Goal: Task Accomplishment & Management: Use online tool/utility

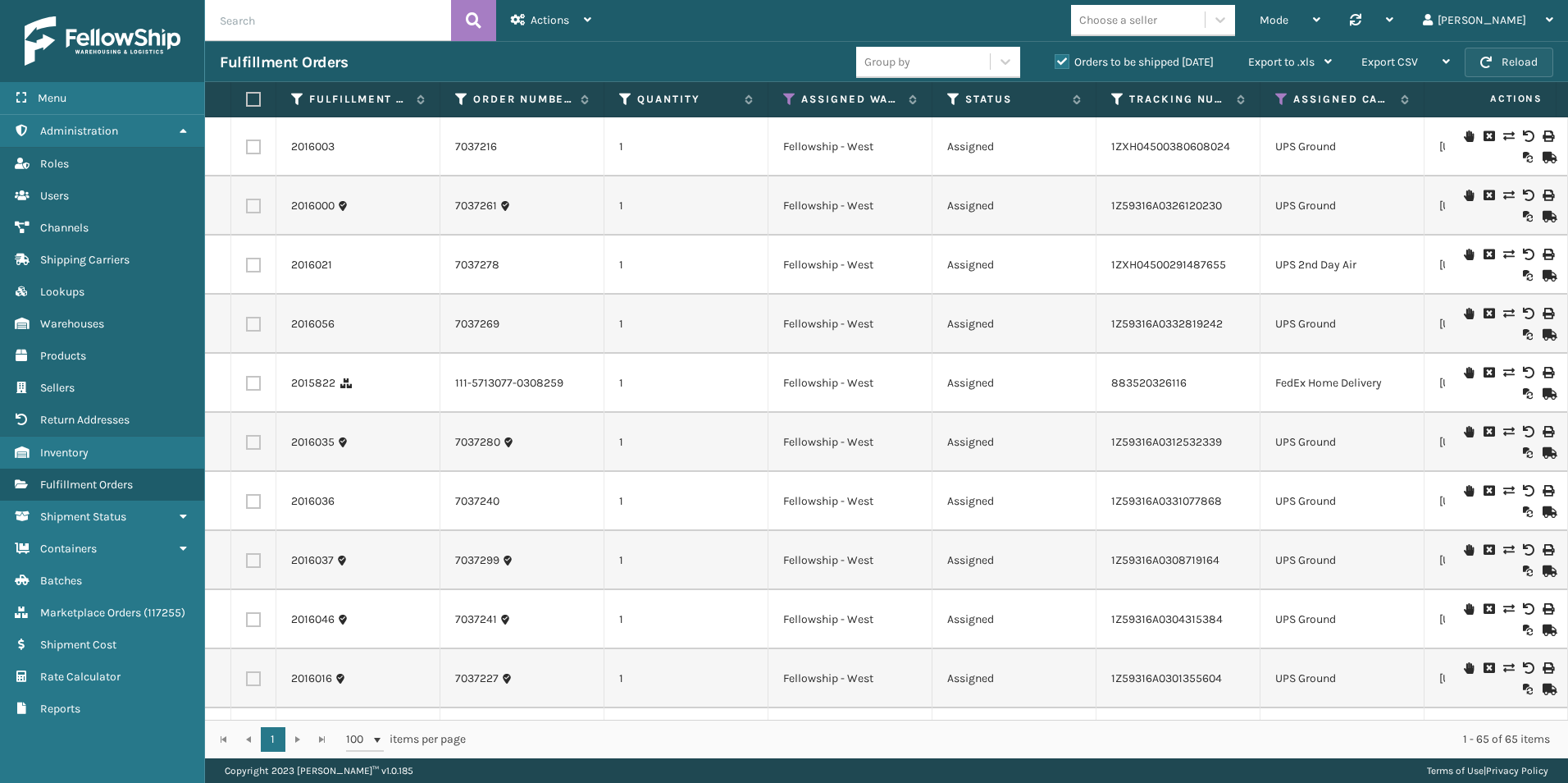
click at [1498, 60] on button "Reload" at bounding box center [1508, 62] width 89 height 30
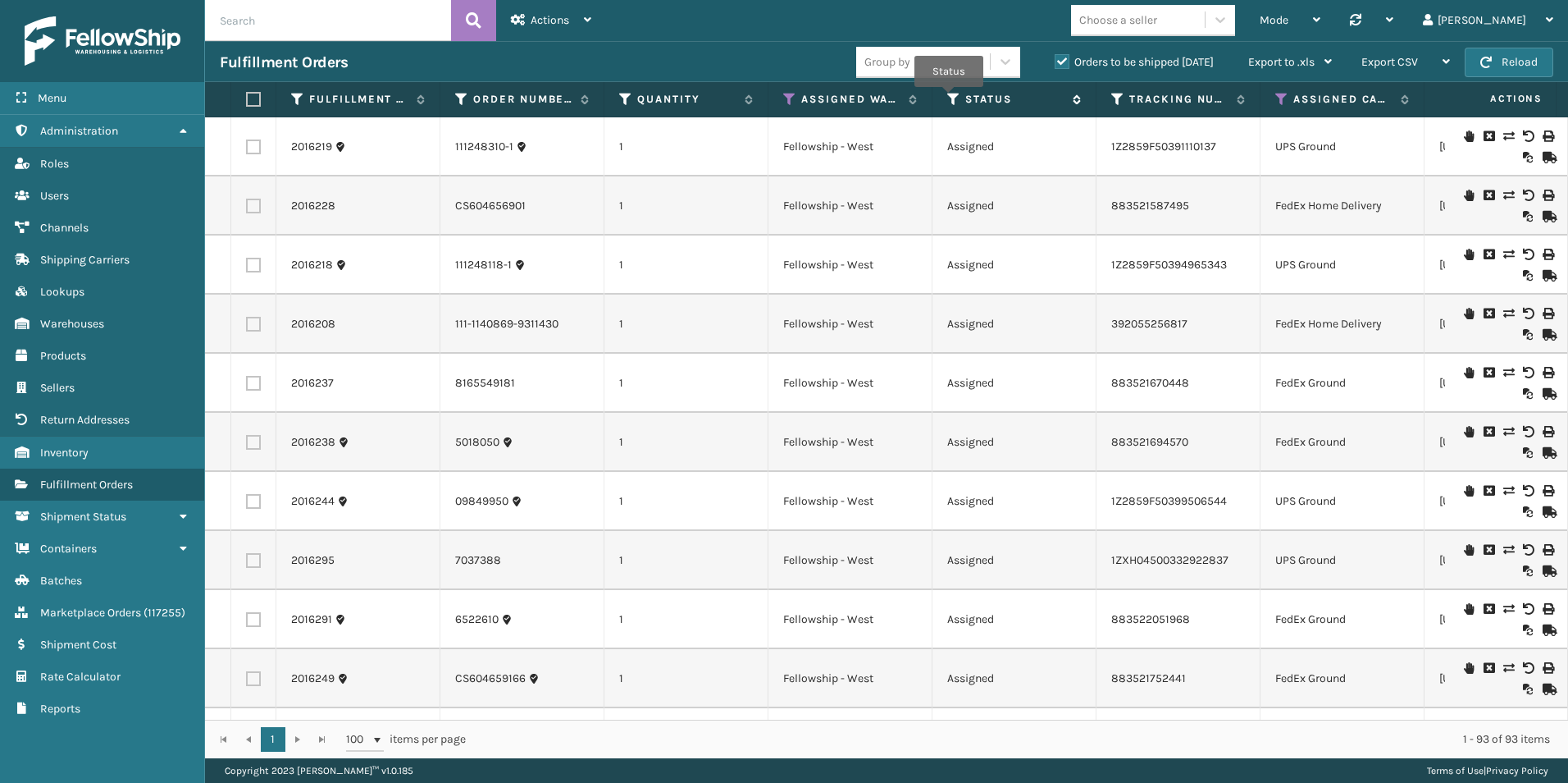
click at [948, 99] on icon at bounding box center [953, 100] width 13 height 15
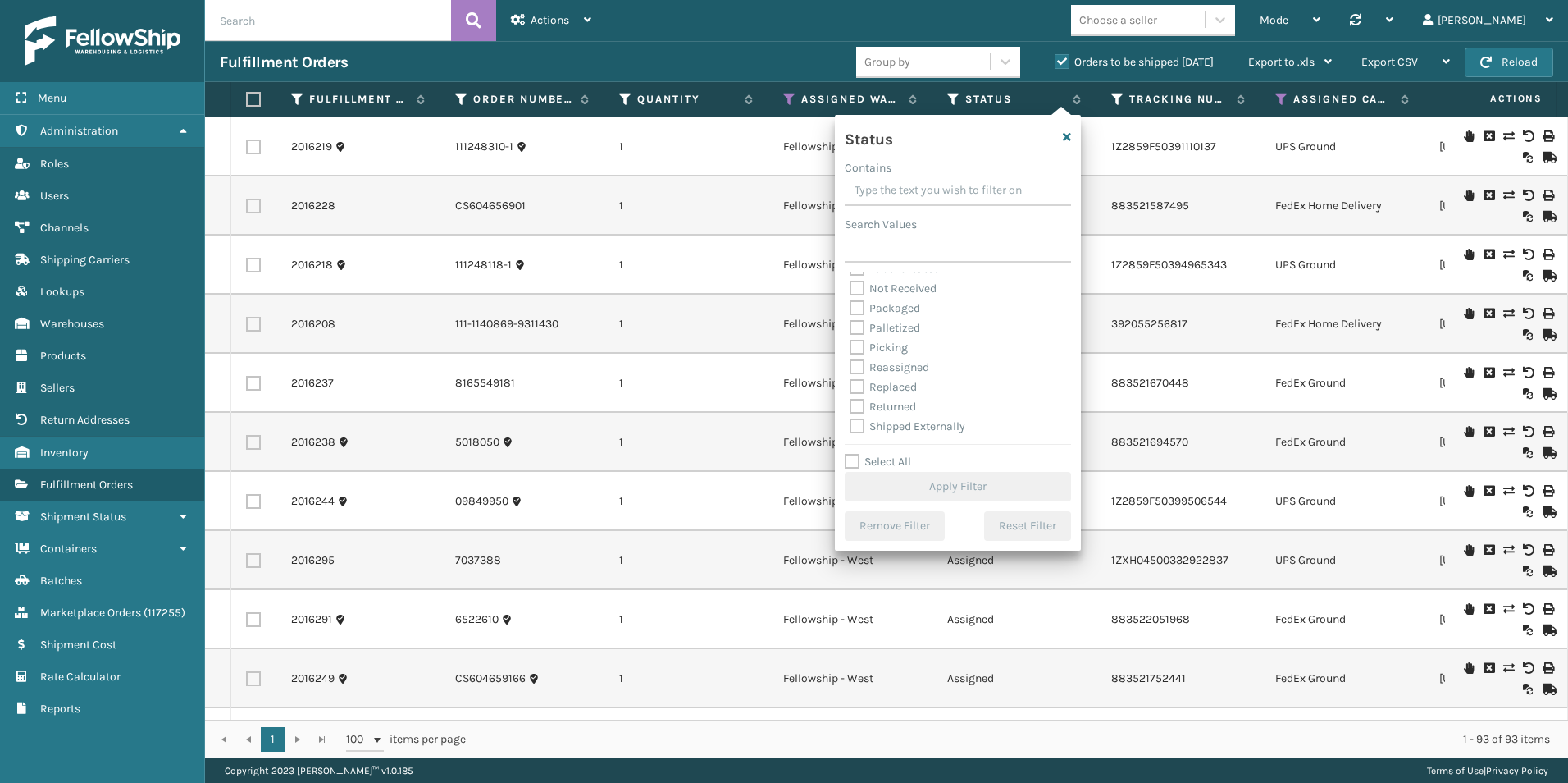
scroll to position [10, 0]
click at [854, 409] on label "Palletized" at bounding box center [885, 409] width 71 height 14
click at [851, 409] on input "Palletized" at bounding box center [850, 405] width 1 height 10
checkbox input "true"
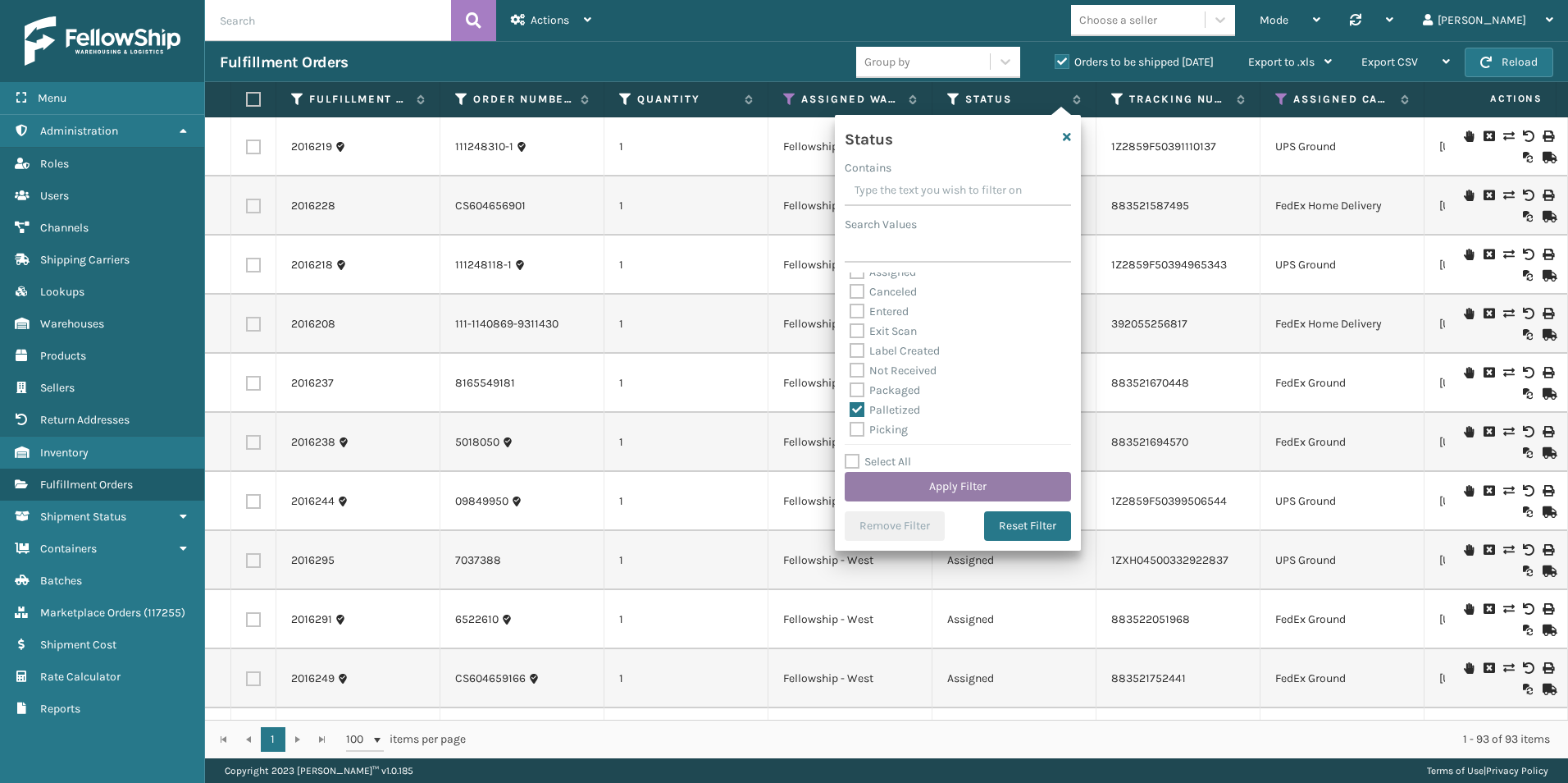
click at [921, 478] on button "Apply Filter" at bounding box center [957, 487] width 226 height 30
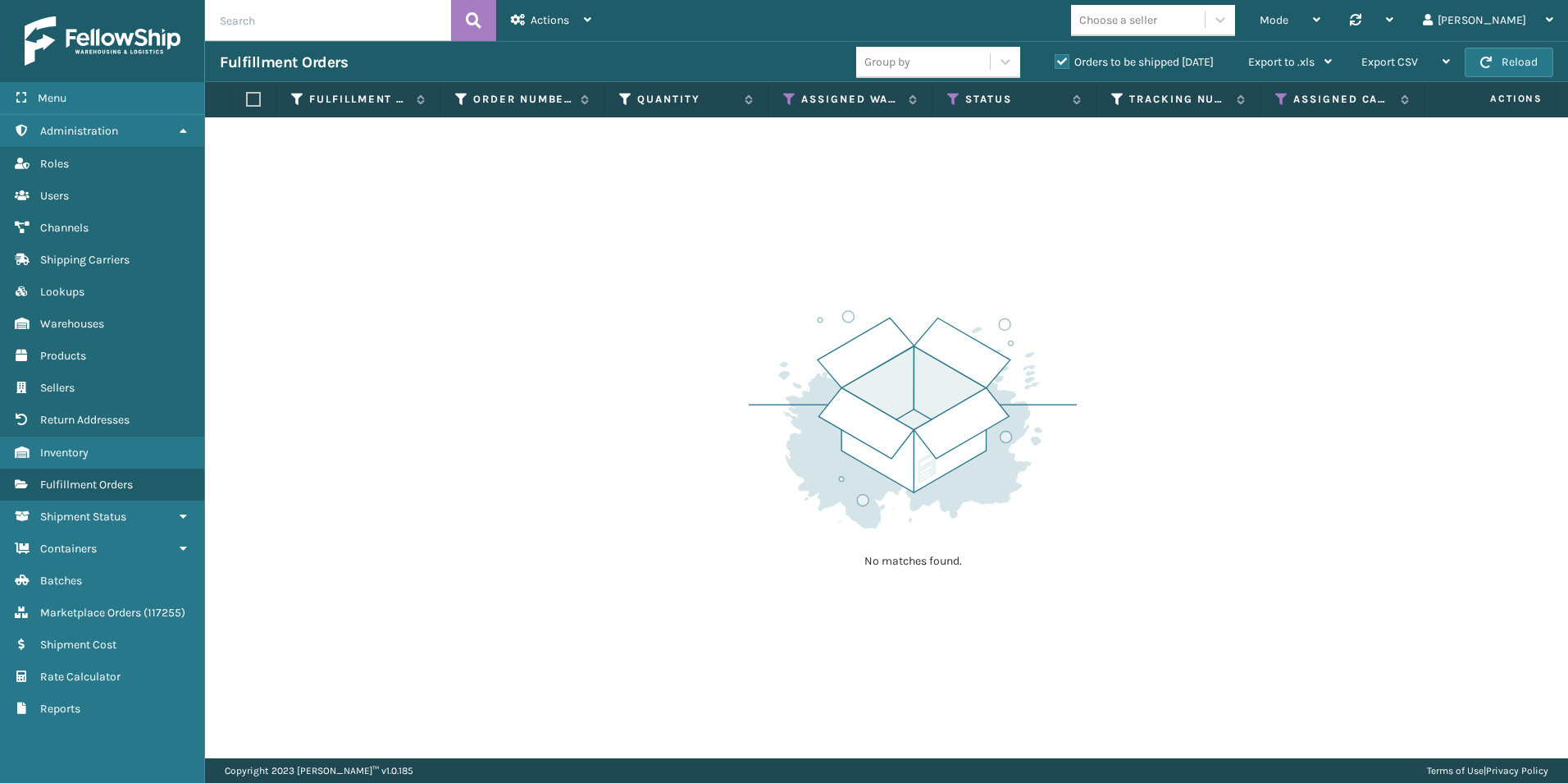
click at [1063, 64] on label "Orders to be shipped [DATE]" at bounding box center [1134, 62] width 159 height 14
click at [1056, 63] on input "Orders to be shipped [DATE]" at bounding box center [1055, 57] width 1 height 10
click at [793, 98] on icon at bounding box center [789, 100] width 13 height 15
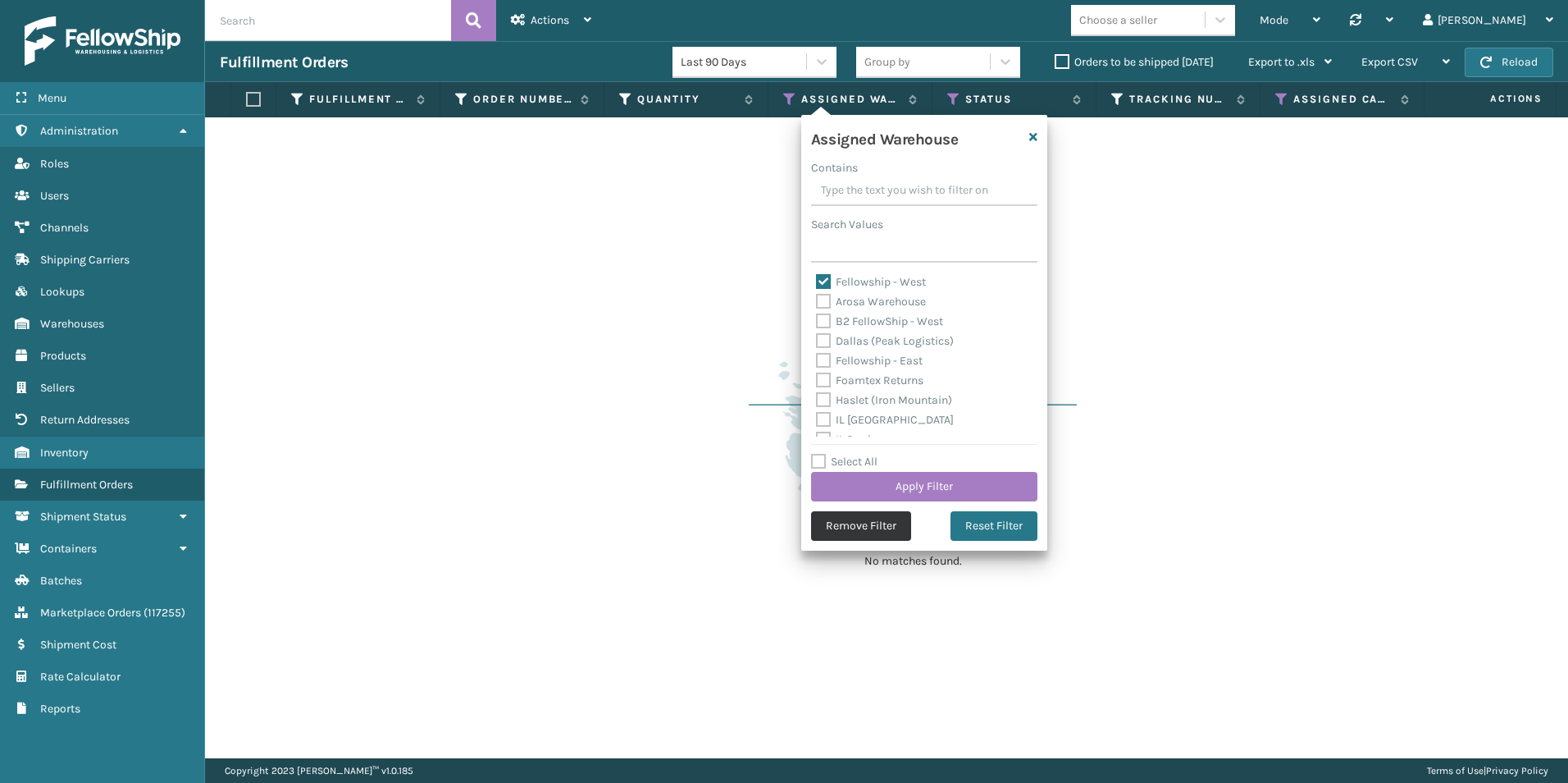
click at [843, 529] on button "Remove Filter" at bounding box center [860, 526] width 100 height 30
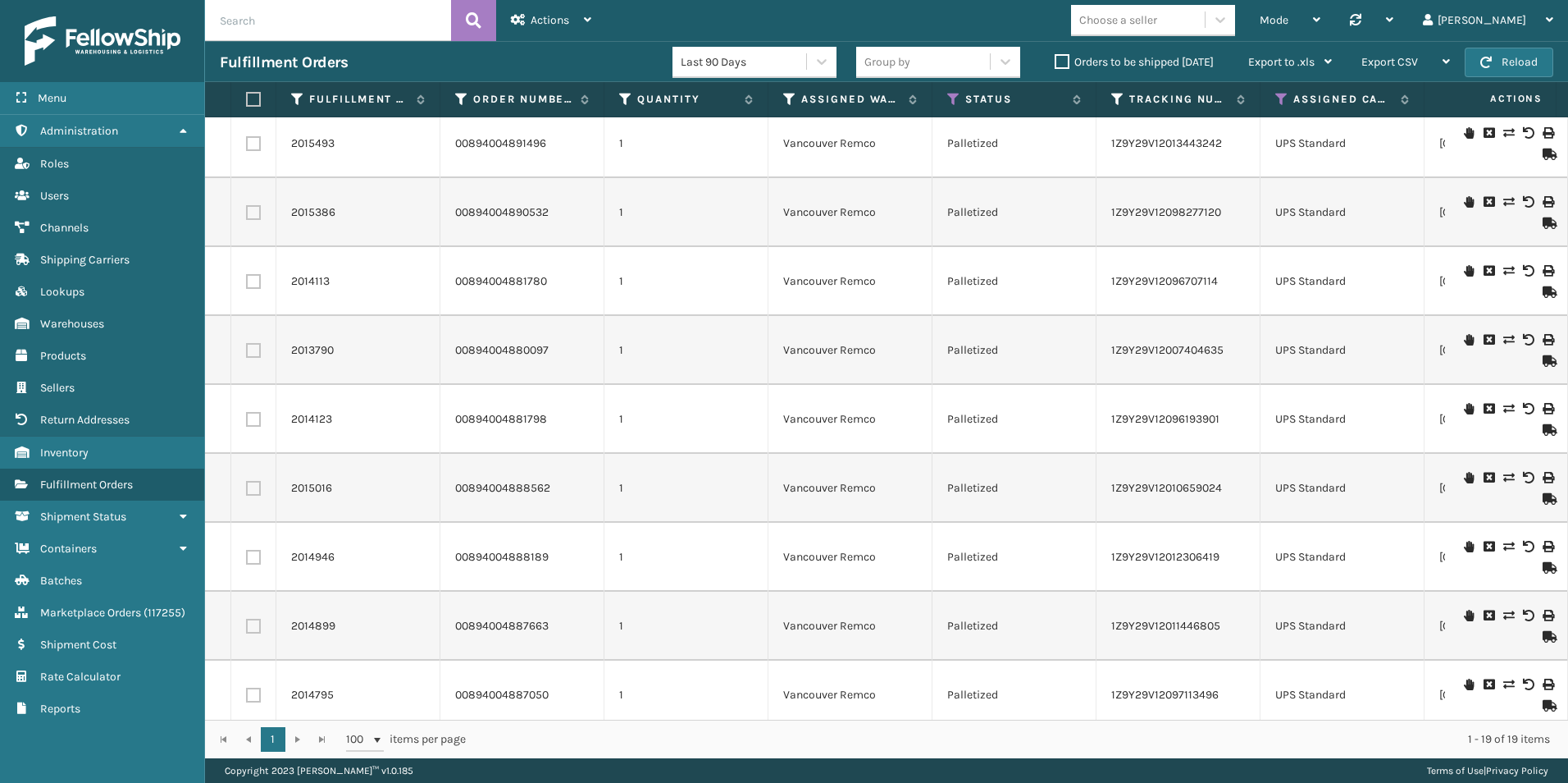
scroll to position [0, 0]
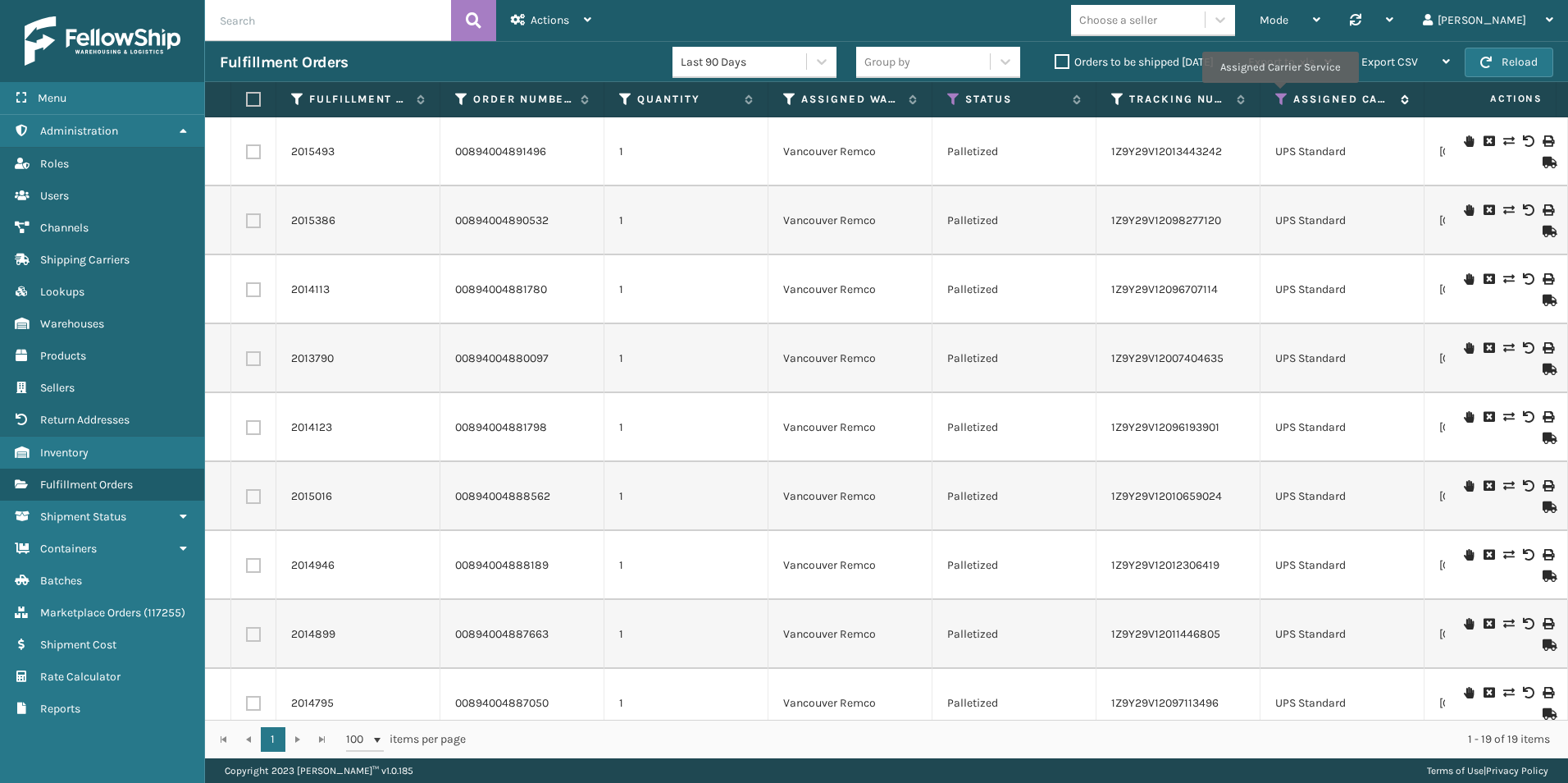
click at [1279, 94] on icon at bounding box center [1281, 100] width 13 height 15
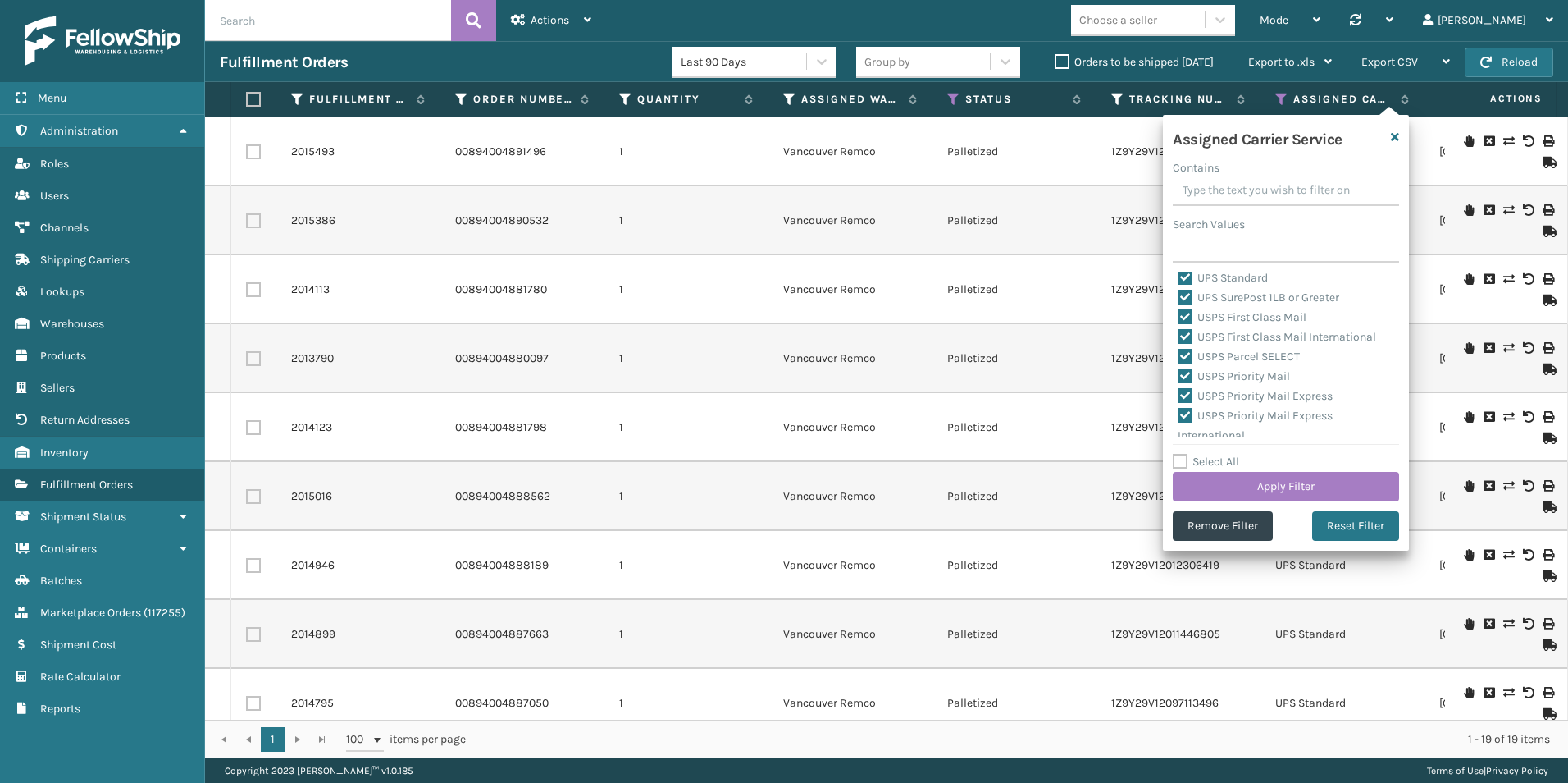
scroll to position [505, 0]
click at [1069, 31] on div "Mode Regular Mode Picking Mode Labeling Mode Palletizing Mode Exit Scan Mode Ch…" at bounding box center [1086, 21] width 961 height 41
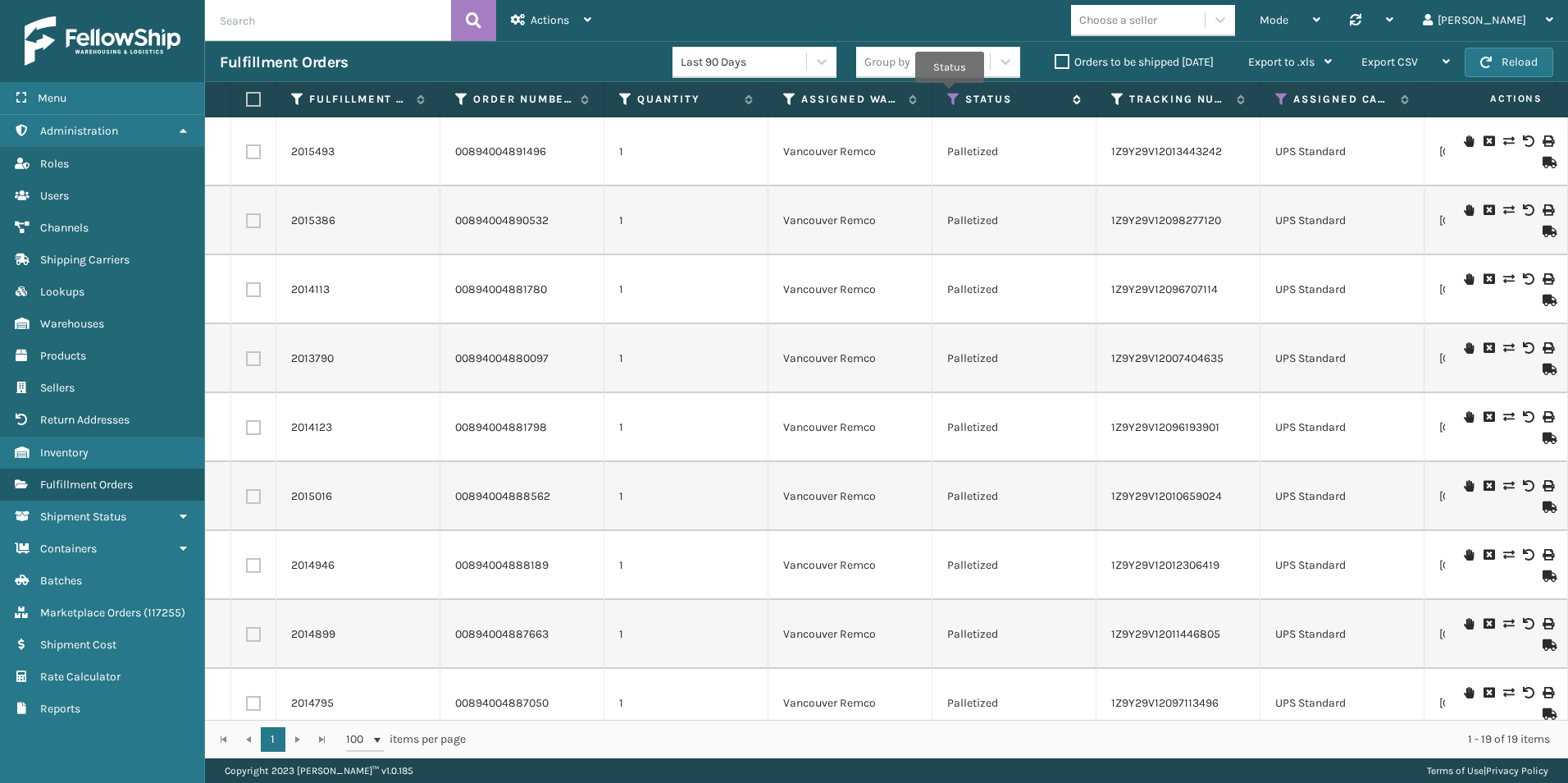
click at [949, 94] on icon at bounding box center [953, 100] width 13 height 15
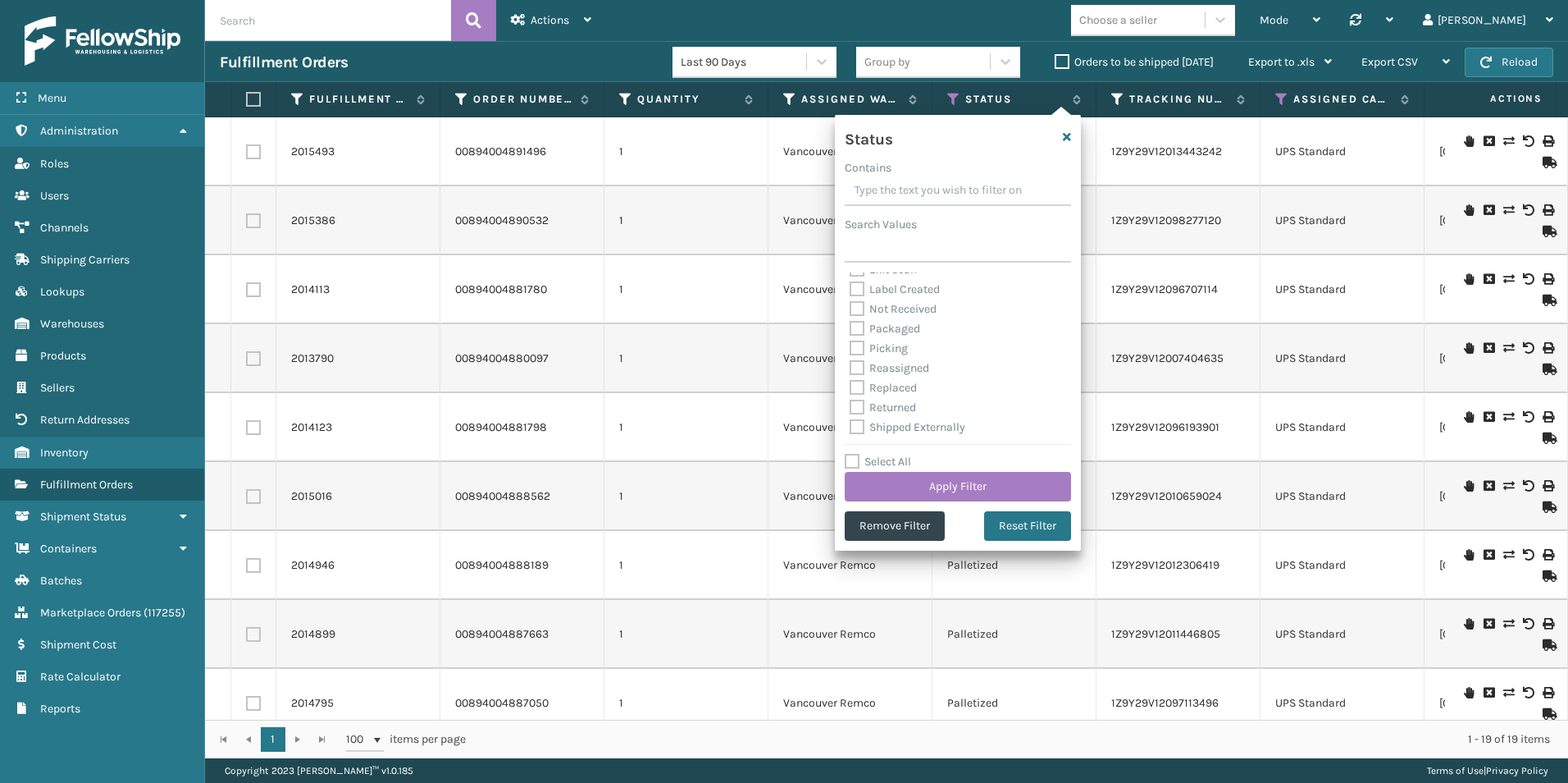
scroll to position [92, 0]
click at [853, 345] on label "Picking" at bounding box center [879, 347] width 58 height 14
click at [851, 345] on input "Picking" at bounding box center [850, 343] width 1 height 10
checkbox input "true"
click at [961, 482] on button "Apply Filter" at bounding box center [957, 487] width 226 height 30
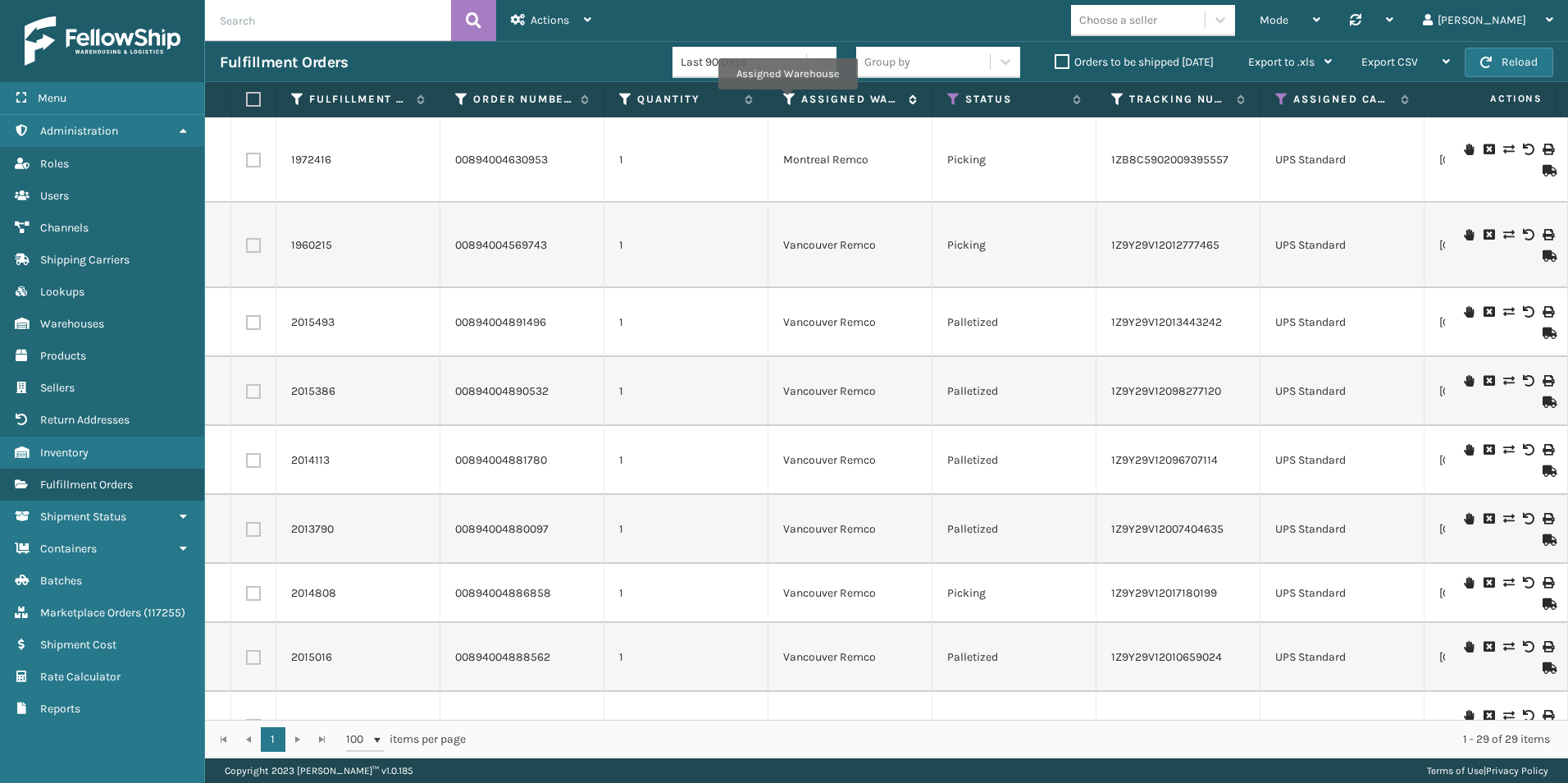
click at [787, 101] on icon at bounding box center [789, 100] width 13 height 15
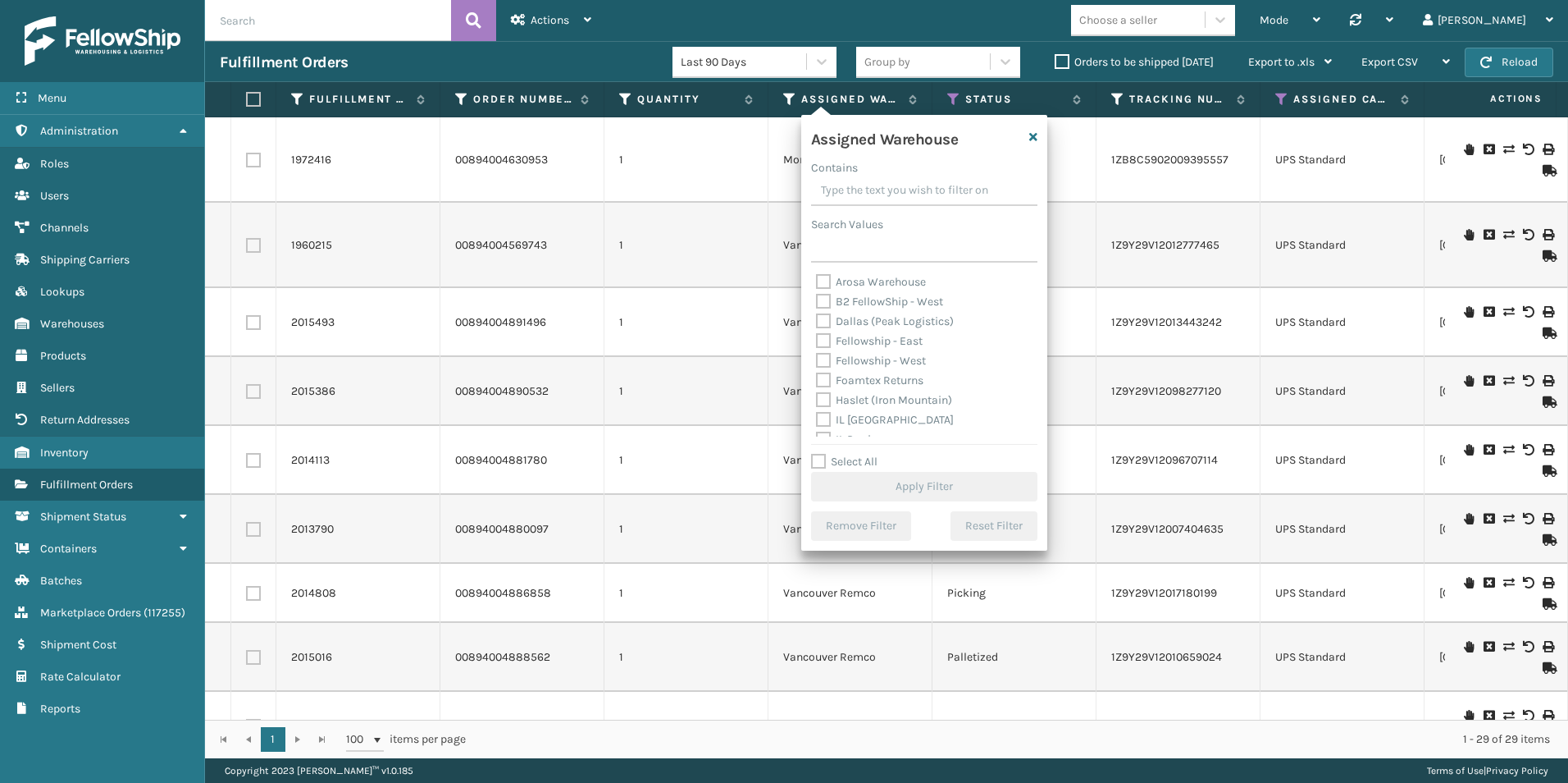
click at [824, 358] on label "Fellowship - West" at bounding box center [871, 360] width 110 height 14
click at [817, 358] on input "Fellowship - West" at bounding box center [816, 356] width 1 height 10
checkbox input "true"
click at [934, 486] on button "Apply Filter" at bounding box center [923, 487] width 226 height 30
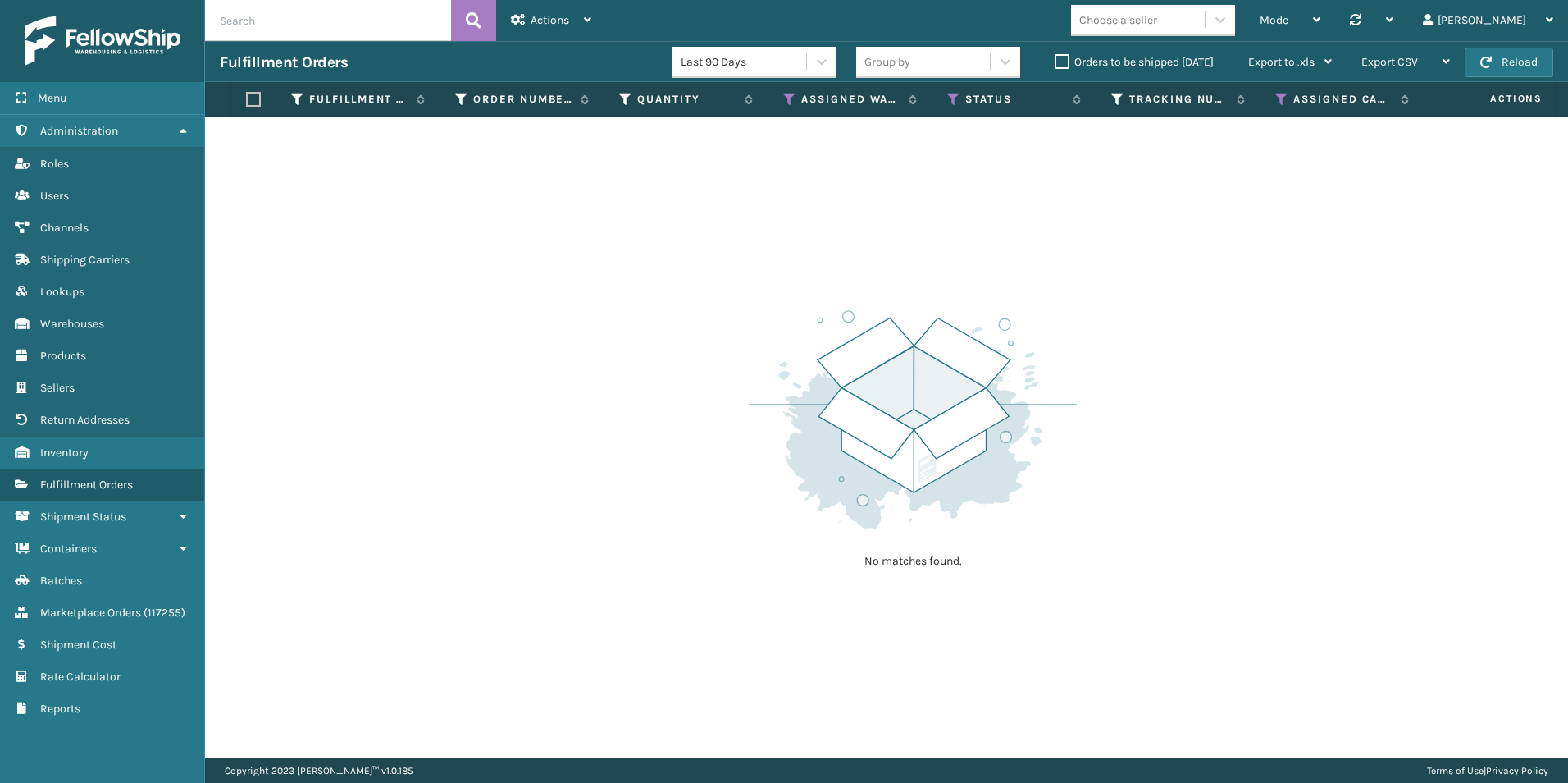
click at [1063, 57] on label "Orders to be shipped [DATE]" at bounding box center [1134, 62] width 159 height 14
click at [1056, 57] on input "Orders to be shipped [DATE]" at bounding box center [1055, 57] width 1 height 10
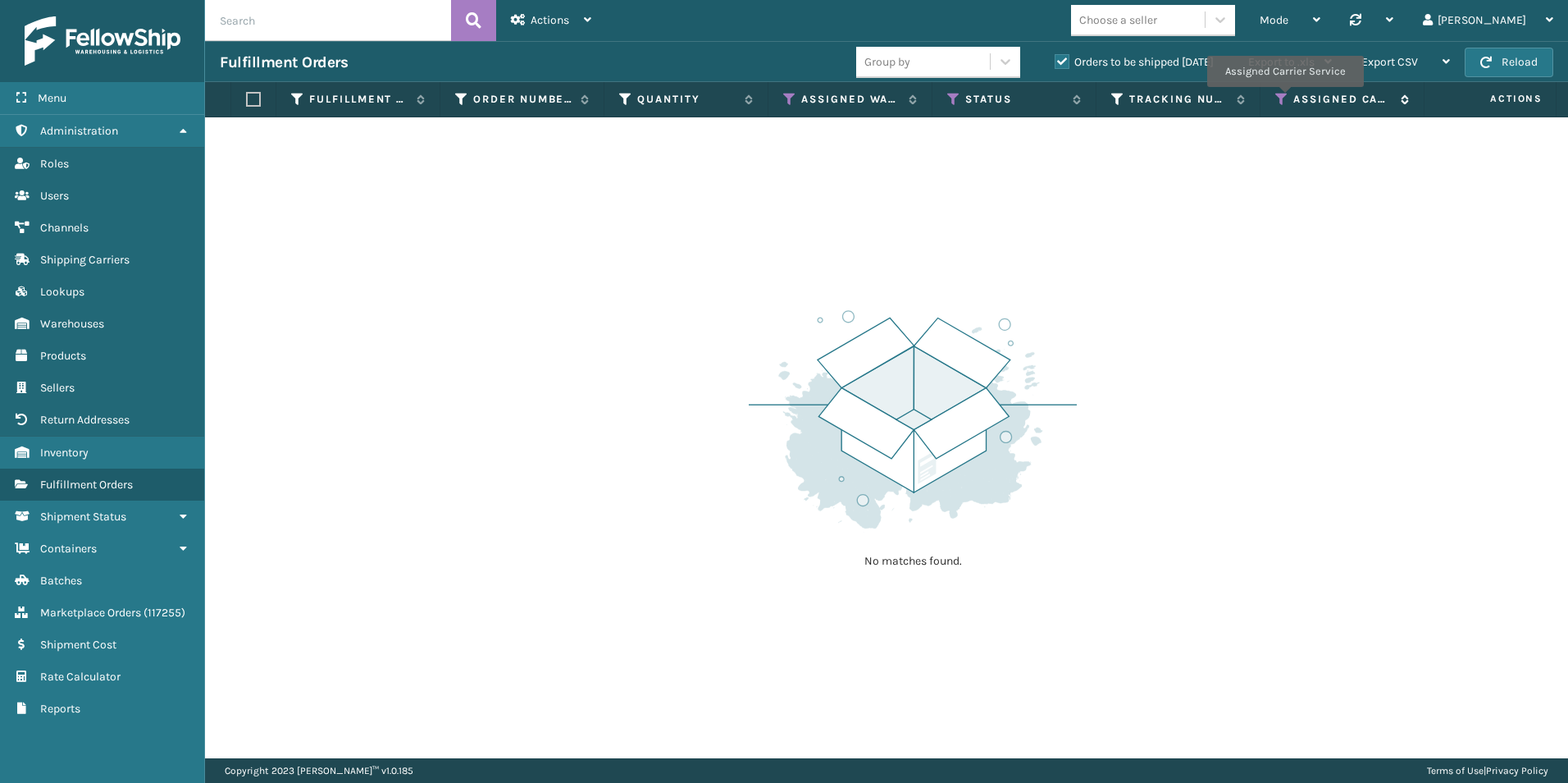
click at [1284, 99] on icon at bounding box center [1281, 100] width 13 height 15
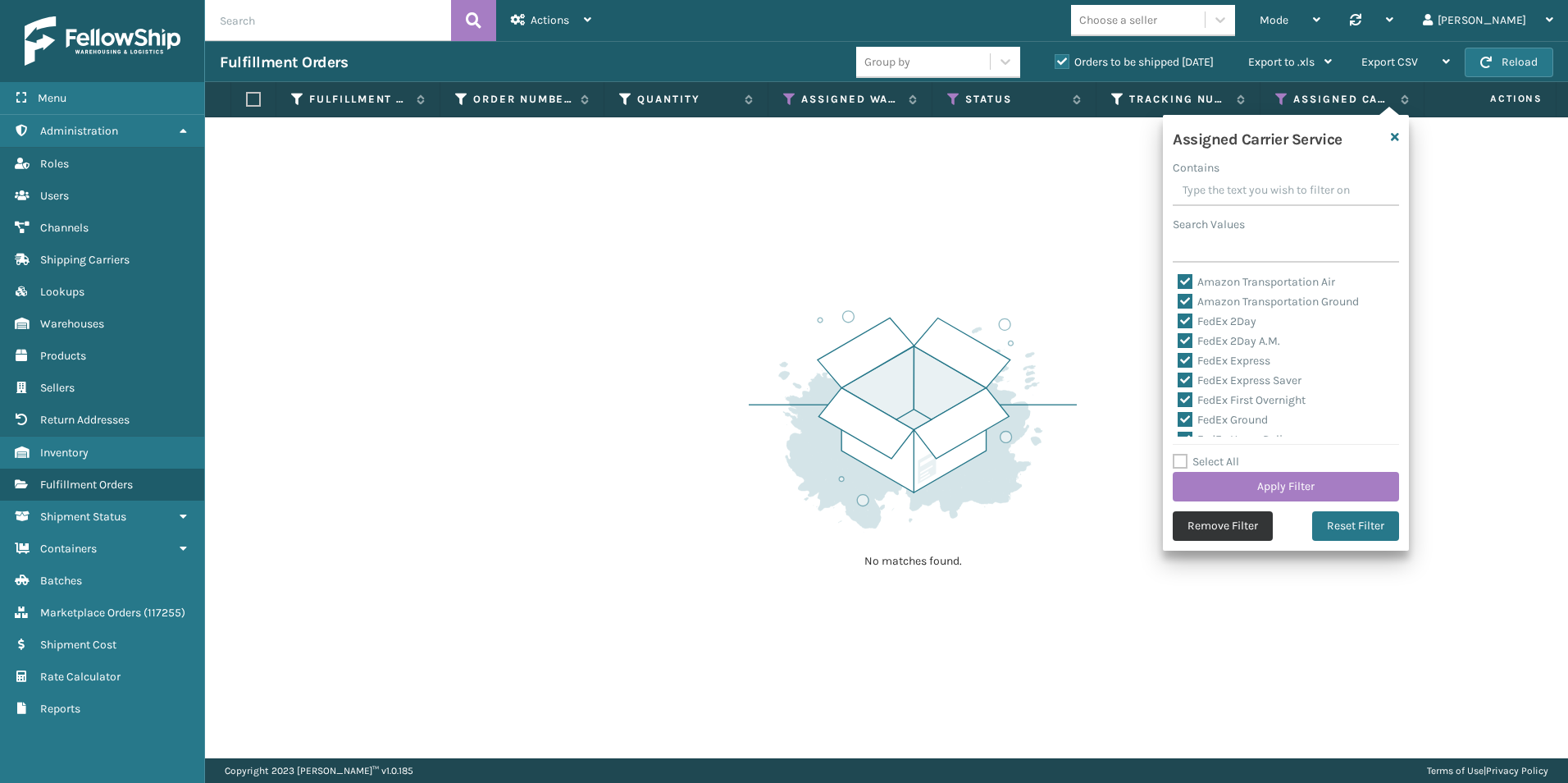
click at [1248, 530] on button "Remove Filter" at bounding box center [1221, 526] width 100 height 30
